Goal: Obtain resource: Obtain resource

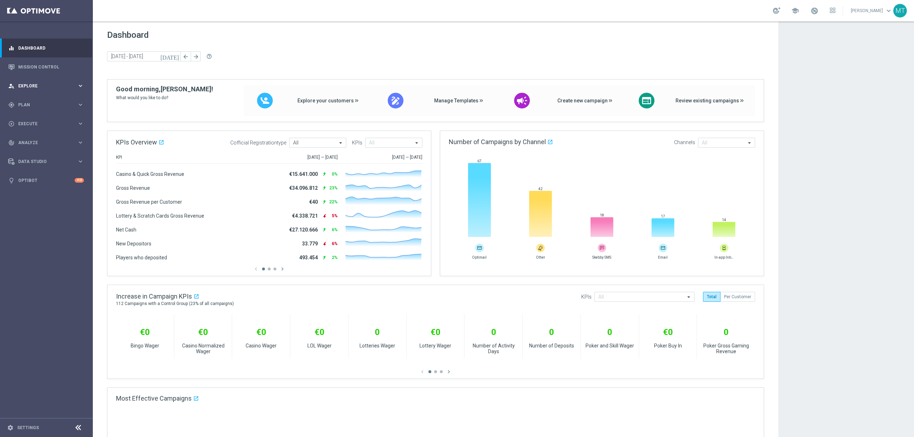
click at [25, 92] on div "person_search Explore keyboard_arrow_right" at bounding box center [46, 85] width 92 height 19
click at [36, 89] on div "person_search Explore keyboard_arrow_right" at bounding box center [46, 85] width 92 height 19
click at [35, 101] on div "gps_fixed Plan keyboard_arrow_right" at bounding box center [46, 104] width 92 height 19
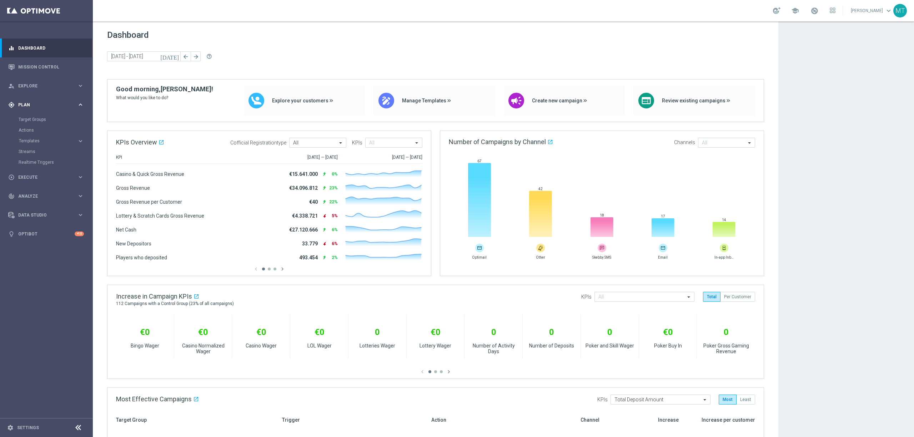
click at [36, 113] on div "gps_fixed Plan keyboard_arrow_right" at bounding box center [46, 104] width 92 height 19
click at [36, 115] on div "Target Groups" at bounding box center [56, 119] width 74 height 11
click at [32, 110] on div "gps_fixed Plan keyboard_arrow_right" at bounding box center [46, 104] width 92 height 19
click at [33, 128] on link "Actions" at bounding box center [47, 130] width 56 height 6
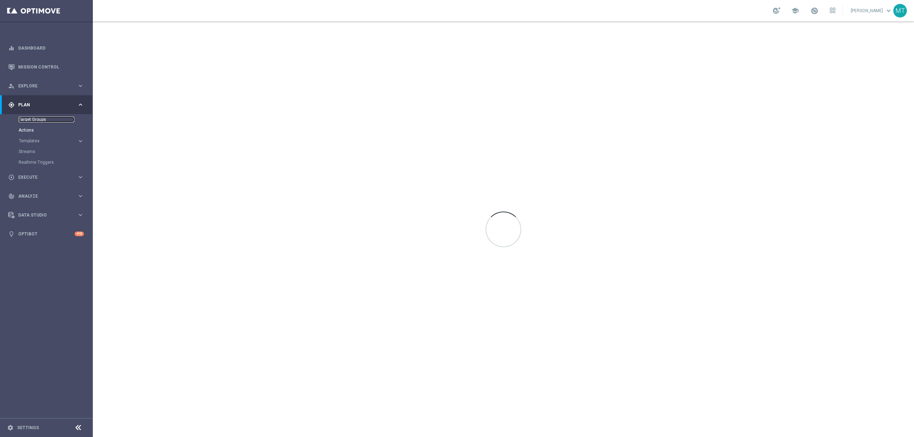
click at [36, 121] on link "Target Groups" at bounding box center [47, 120] width 56 height 6
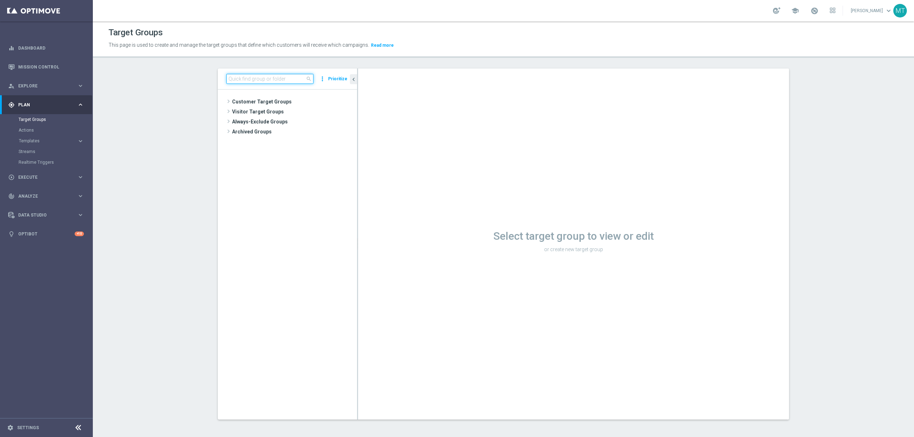
click at [276, 78] on input at bounding box center [269, 79] width 87 height 10
type input "activation ago"
click at [291, 139] on span "Activation Agosto2025 EL" at bounding box center [300, 142] width 79 height 6
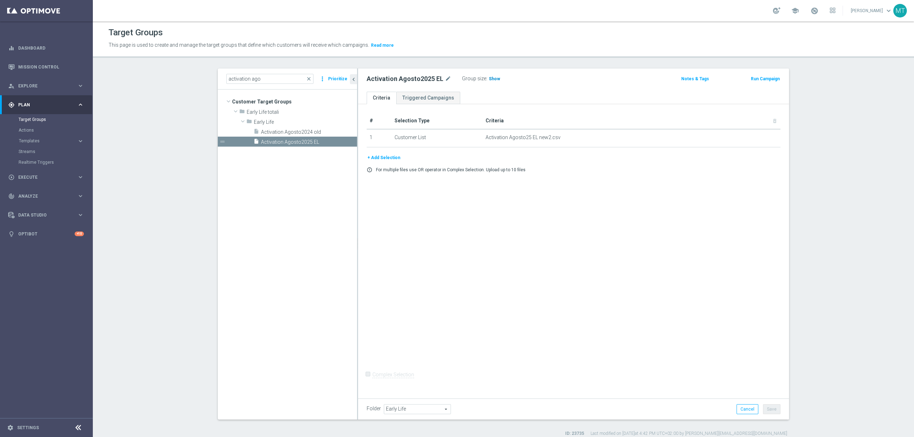
drag, startPoint x: 500, startPoint y: 83, endPoint x: 490, endPoint y: 83, distance: 10.0
click at [499, 83] on div "Group size : Show" at bounding box center [497, 79] width 71 height 10
click at [490, 82] on h3 "Show" at bounding box center [494, 79] width 13 height 8
click at [495, 80] on span "51,514" at bounding box center [496, 79] width 15 height 7
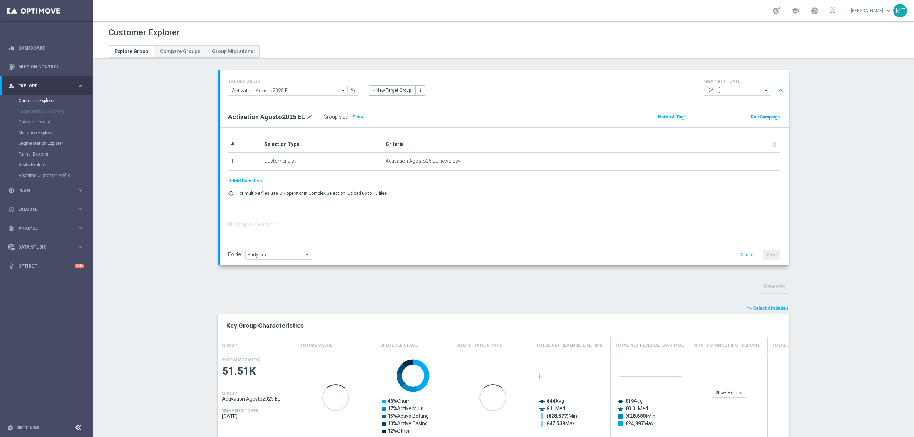
scroll to position [81, 0]
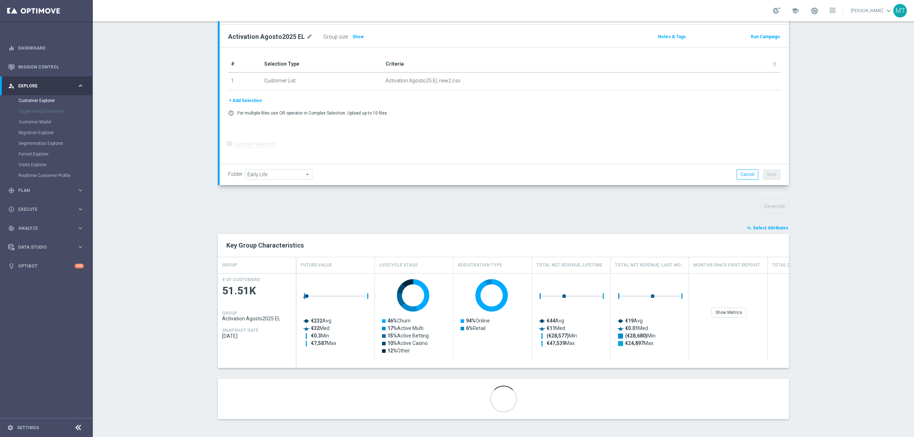
click at [779, 226] on span "Select Attributes" at bounding box center [770, 228] width 35 height 5
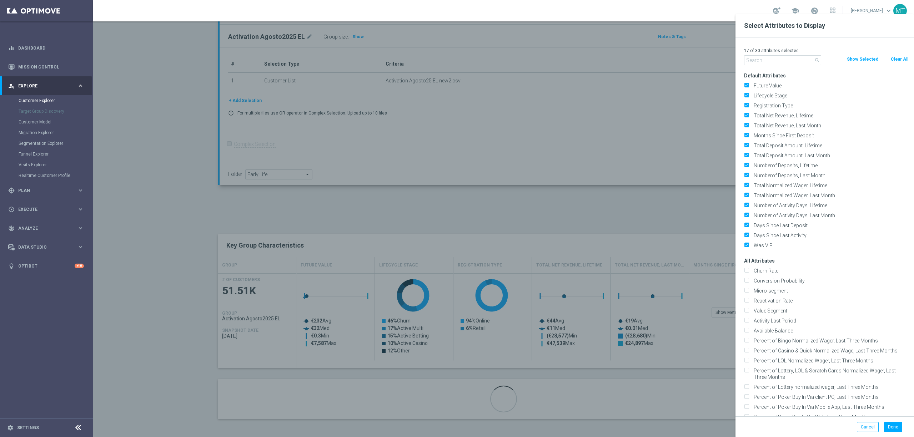
click at [890, 57] on button "Clear All" at bounding box center [899, 59] width 19 height 8
checkbox input "false"
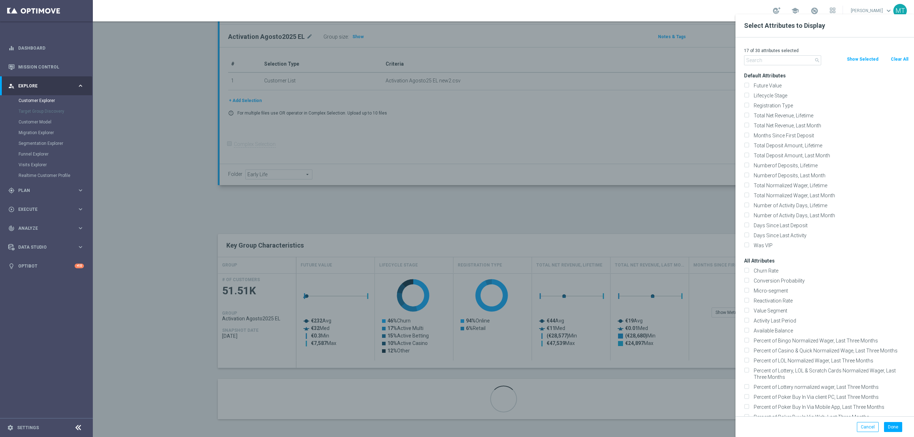
checkbox input "false"
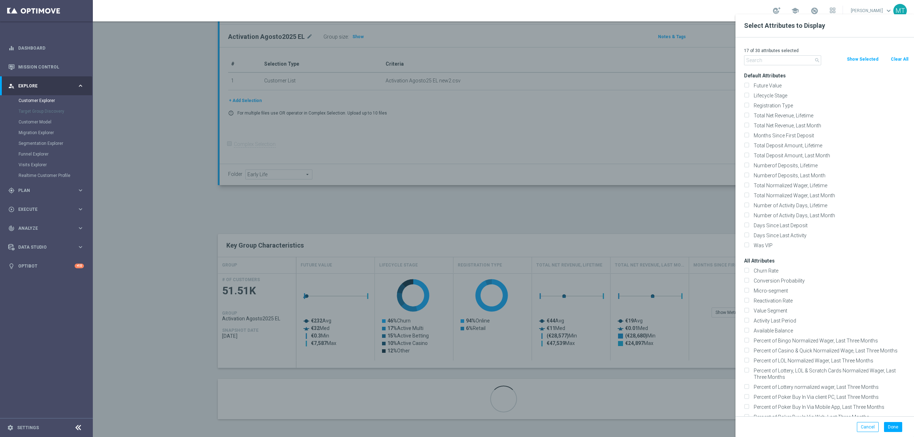
checkbox input "false"
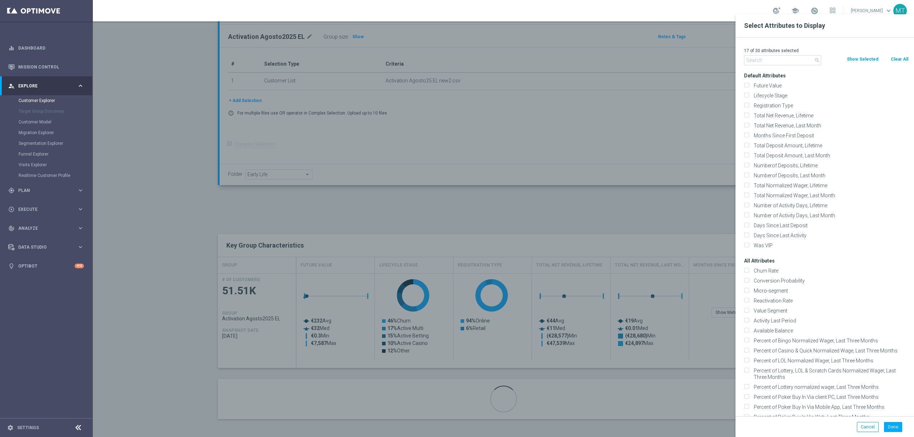
checkbox input "false"
click at [891, 57] on button "Clear All" at bounding box center [899, 59] width 19 height 8
click at [807, 57] on input "text" at bounding box center [782, 60] width 77 height 10
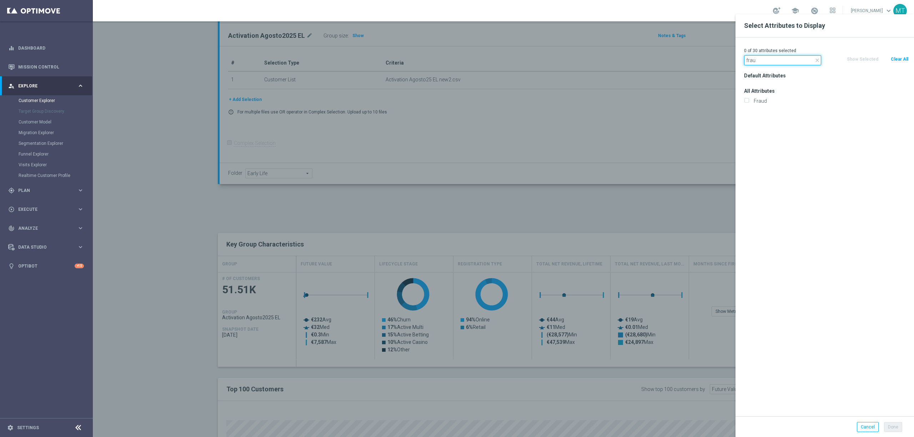
type input "frau"
drag, startPoint x: 768, startPoint y: 97, endPoint x: 764, endPoint y: 99, distance: 4.0
click at [767, 97] on div "Fraud" at bounding box center [825, 101] width 175 height 10
click at [763, 100] on label "Fraud" at bounding box center [829, 101] width 157 height 6
click at [748, 100] on input "Fraud" at bounding box center [746, 102] width 5 height 5
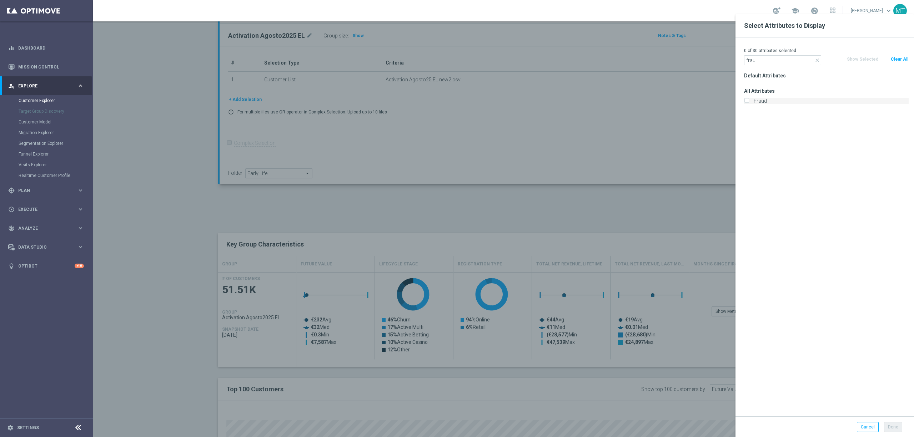
checkbox input "true"
drag, startPoint x: 768, startPoint y: 59, endPoint x: 721, endPoint y: 51, distance: 47.8
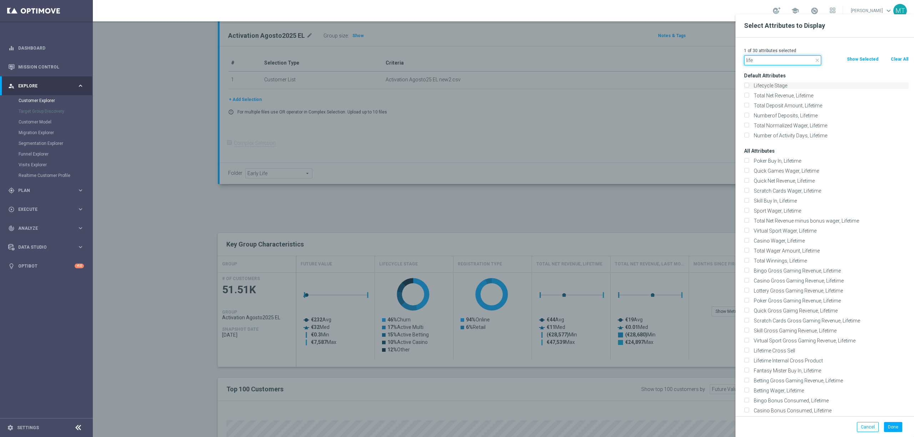
type input "life"
click at [772, 86] on label "Lifecycle Stage" at bounding box center [829, 85] width 157 height 6
click at [748, 86] on input "Lifecycle Stage" at bounding box center [746, 86] width 5 height 5
click at [772, 86] on label "Lifecycle Stage" at bounding box center [829, 85] width 157 height 6
click at [748, 86] on input "Lifecycle Stage" at bounding box center [746, 86] width 5 height 5
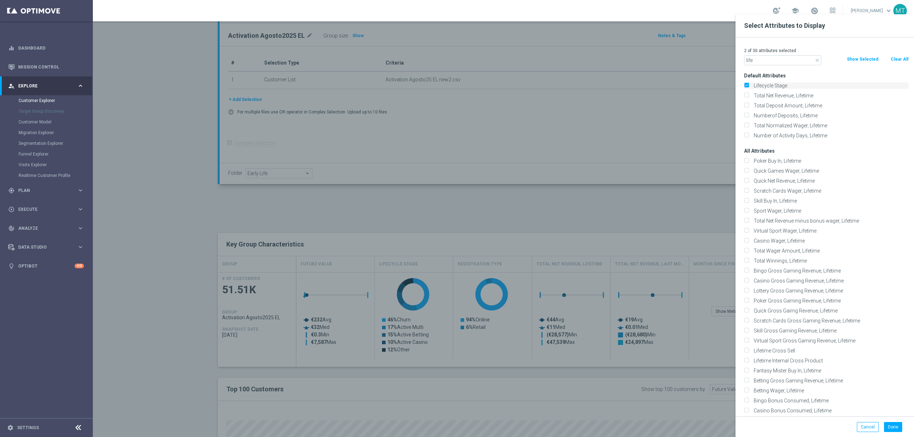
checkbox input "false"
drag, startPoint x: 769, startPoint y: 55, endPoint x: 757, endPoint y: 57, distance: 12.7
click at [757, 57] on div "1 of 30 attributes selected close life Clear All Show Selected Default Attribut…" at bounding box center [824, 226] width 178 height 379
drag, startPoint x: 766, startPoint y: 57, endPoint x: 709, endPoint y: 37, distance: 59.8
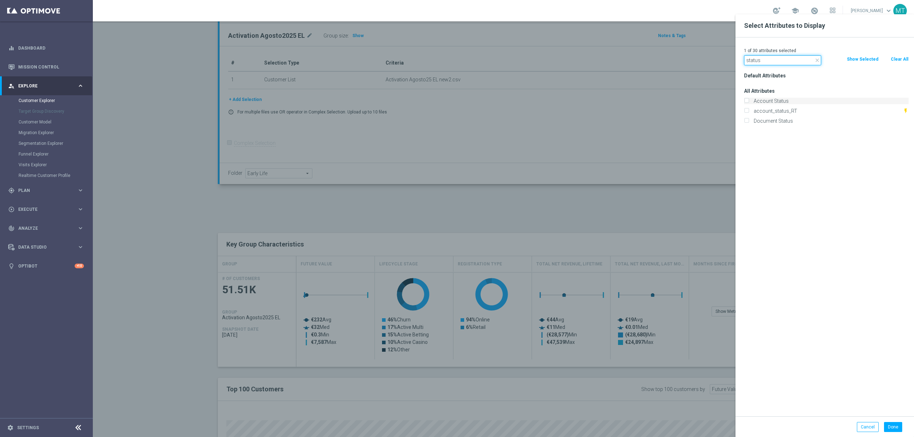
type input "status"
click at [774, 98] on label "Account Status" at bounding box center [829, 101] width 157 height 6
click at [748, 100] on input "Account Status" at bounding box center [746, 102] width 5 height 5
checkbox input "true"
click at [774, 122] on label "Document Status" at bounding box center [829, 121] width 157 height 6
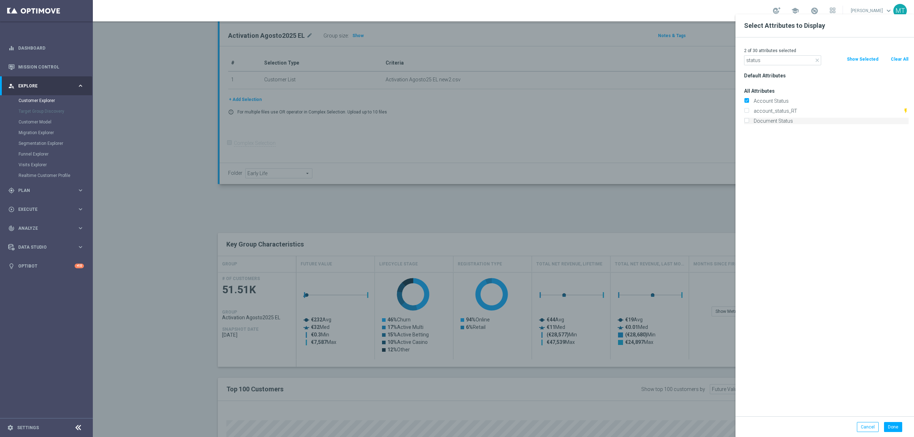
click at [748, 122] on input "Document Status" at bounding box center [746, 122] width 5 height 5
checkbox input "true"
drag, startPoint x: 777, startPoint y: 60, endPoint x: 710, endPoint y: 52, distance: 66.9
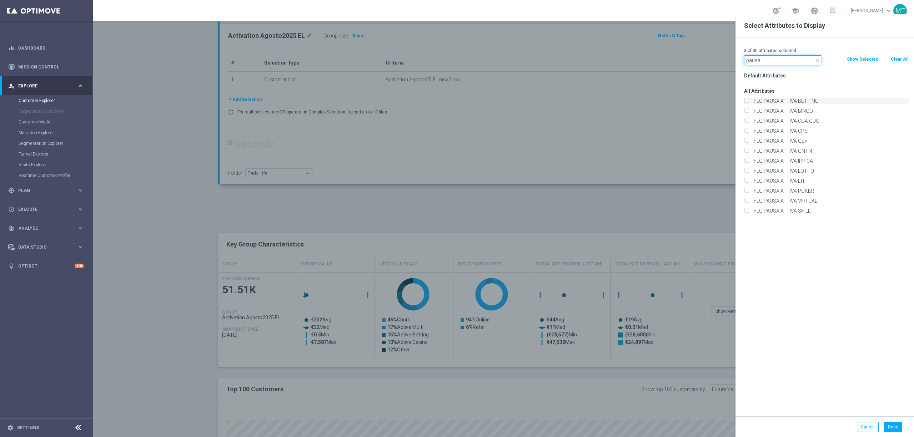
type input "pausa"
click at [767, 103] on label "FLG PAUSA ATTIVA BETTING" at bounding box center [829, 101] width 157 height 6
click at [748, 103] on input "FLG PAUSA ATTIVA BETTING" at bounding box center [746, 102] width 5 height 5
checkbox input "true"
click at [744, 110] on input "FLG PAUSA ATTIVA BINGO" at bounding box center [746, 112] width 5 height 5
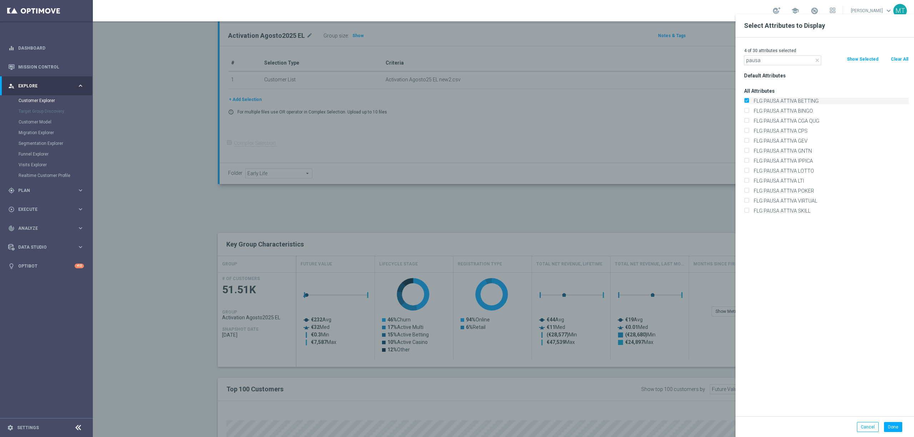
checkbox input "true"
click at [744, 120] on input "FLG PAUSA ATTIVA CGA QUG" at bounding box center [746, 122] width 5 height 5
checkbox input "true"
click at [744, 130] on input "FLG PAUSA ATTIVA CPS" at bounding box center [746, 132] width 5 height 5
checkbox input "true"
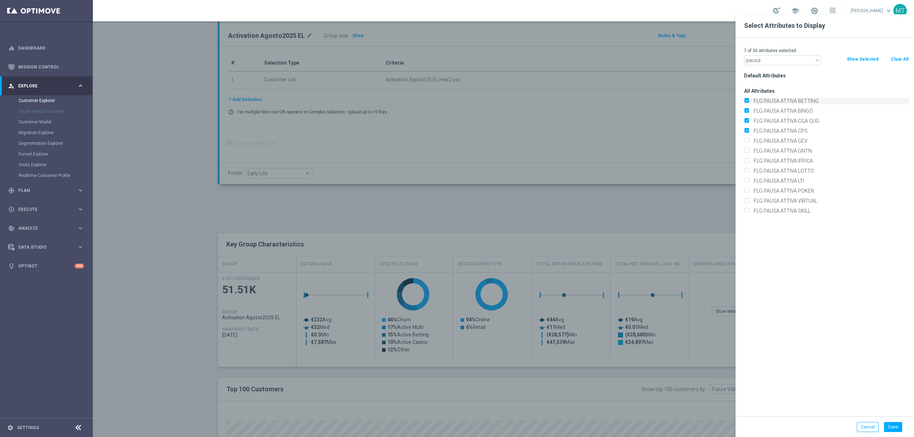
click at [744, 140] on input "FLG PAUSA ATTIVA GEV" at bounding box center [746, 142] width 5 height 5
checkbox input "true"
click at [744, 150] on input "FLG PAUSA ATTIVA GNTN" at bounding box center [746, 152] width 5 height 5
checkbox input "true"
click at [744, 170] on input "FLG PAUSA ATTIVA LOTTO" at bounding box center [746, 172] width 5 height 5
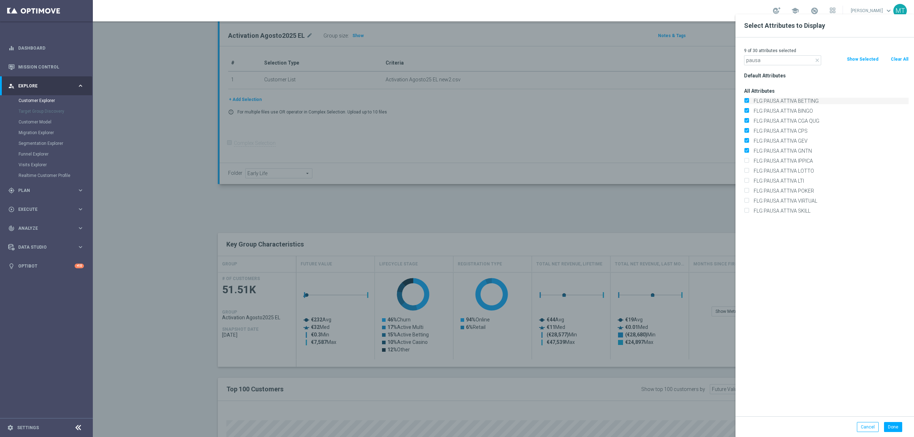
checkbox input "true"
click at [744, 180] on input "FLG PAUSA ATTIVA LTI" at bounding box center [746, 182] width 5 height 5
checkbox input "true"
click at [744, 189] on input "FLG PAUSA ATTIVA POKER" at bounding box center [746, 191] width 5 height 5
checkbox input "true"
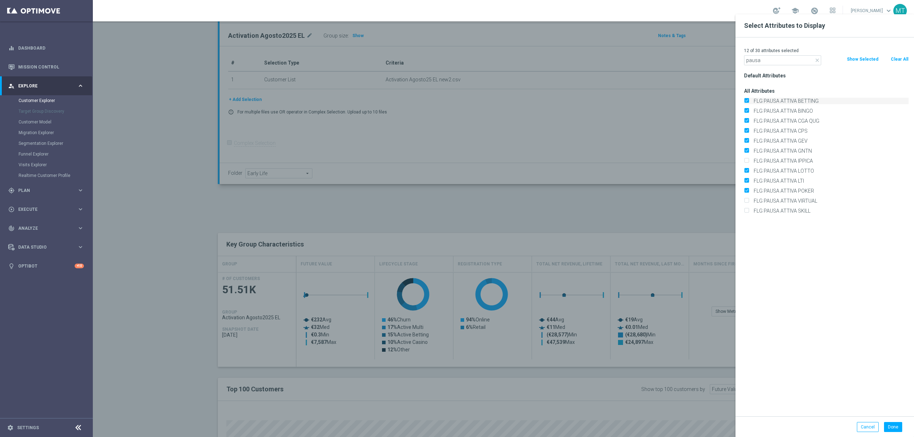
click at [744, 199] on input "FLG PAUSA ATTIVA VIRTUAL" at bounding box center [746, 201] width 5 height 5
checkbox input "true"
click at [744, 209] on input "FLG PAUSA ATTIVA SKILL" at bounding box center [746, 211] width 5 height 5
checkbox input "true"
click at [771, 160] on label "FLG PAUSA ATTIVA IPPICA" at bounding box center [829, 161] width 157 height 6
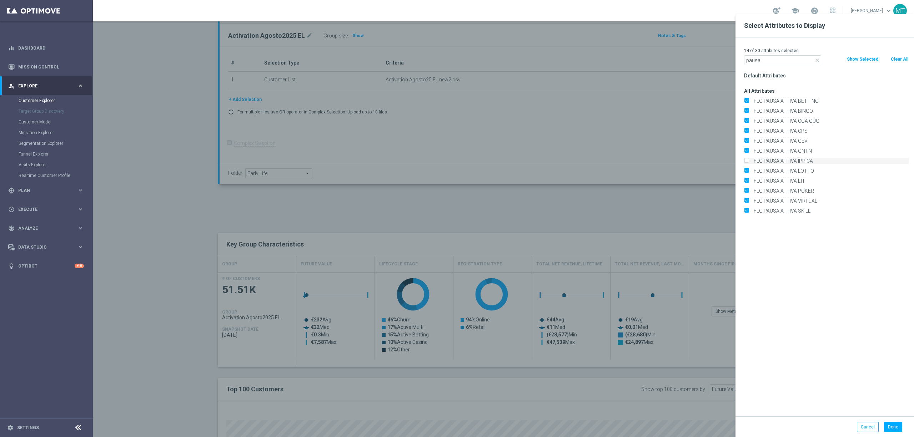
click at [748, 160] on input "FLG PAUSA ATTIVA IPPICA" at bounding box center [746, 162] width 5 height 5
checkbox input "true"
drag, startPoint x: 779, startPoint y: 59, endPoint x: 724, endPoint y: 44, distance: 57.8
click at [744, 58] on input "pausa" at bounding box center [782, 60] width 77 height 10
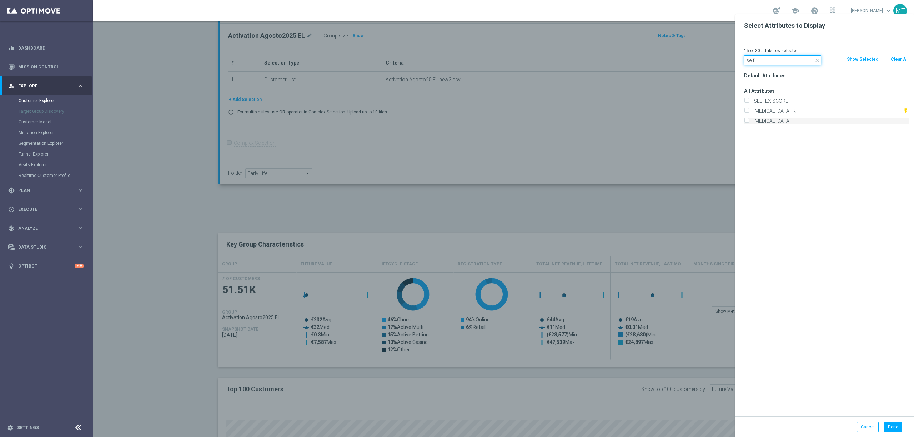
type input "self"
click at [777, 119] on label "[MEDICAL_DATA]" at bounding box center [829, 121] width 157 height 6
click at [748, 120] on input "[MEDICAL_DATA]" at bounding box center [746, 122] width 5 height 5
checkbox input "true"
click at [891, 423] on button "Done" at bounding box center [893, 427] width 18 height 10
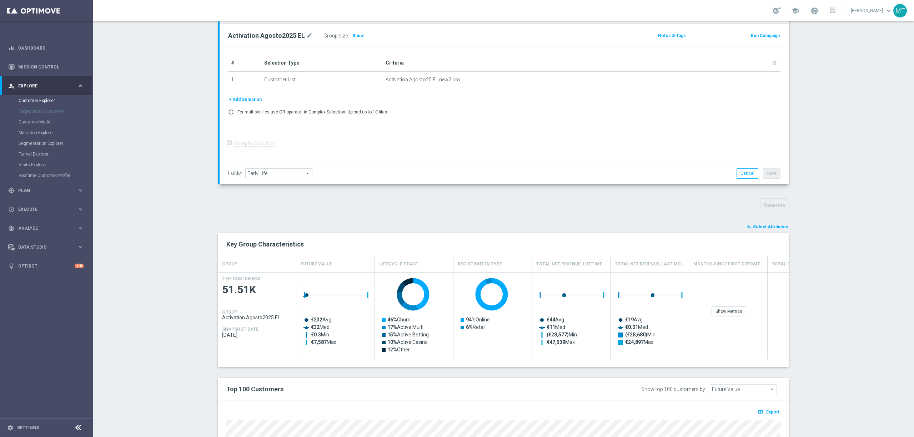
type input "Search"
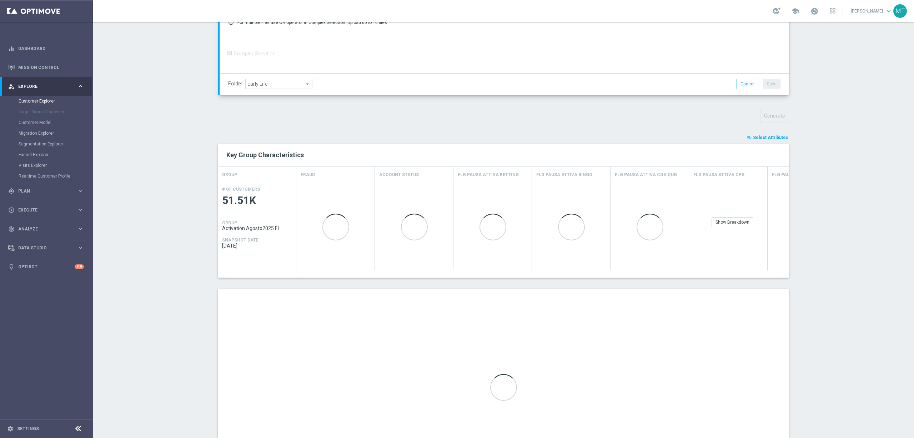
scroll to position [238, 0]
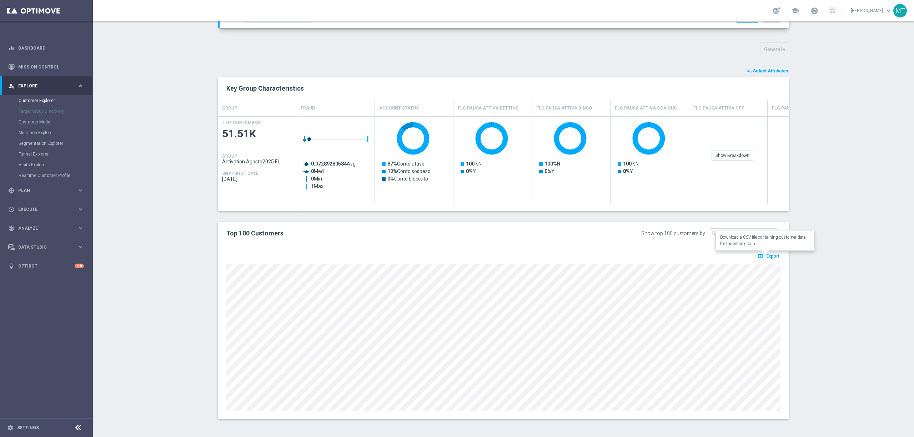
click at [772, 257] on span "Export" at bounding box center [772, 256] width 13 height 5
